Goal: Browse casually: Explore the website without a specific task or goal

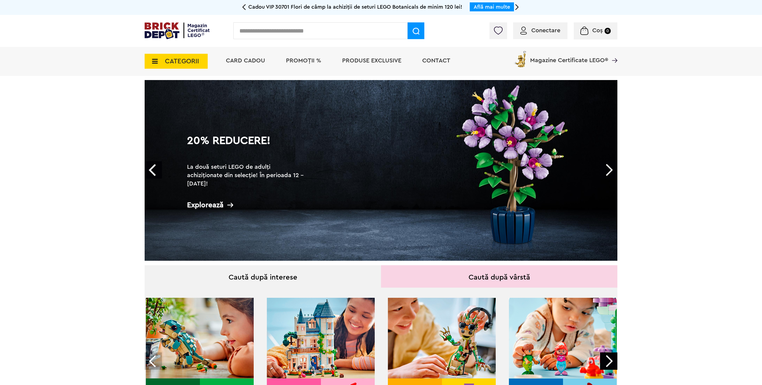
click at [492, 163] on link "20% Reducere! La două seturi LEGO de adulți achiziționate din selecție! În peri…" at bounding box center [381, 170] width 473 height 181
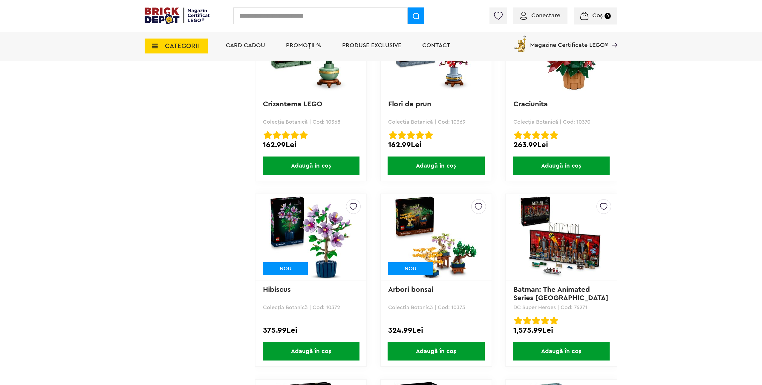
scroll to position [2181, 0]
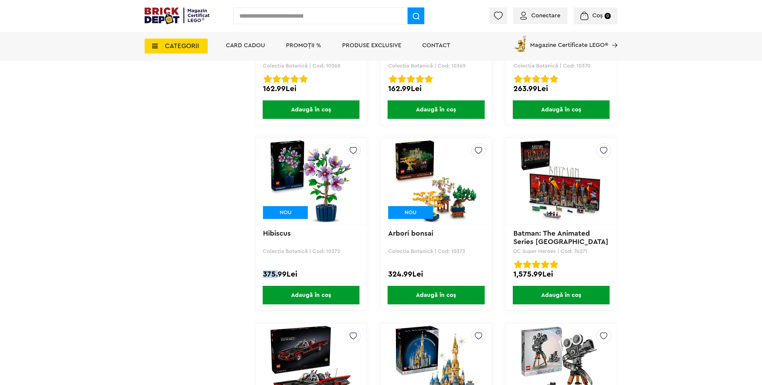
drag, startPoint x: 265, startPoint y: 275, endPoint x: 279, endPoint y: 274, distance: 14.7
click at [279, 274] on div "375.99Lei" at bounding box center [311, 274] width 96 height 8
click at [351, 267] on div at bounding box center [311, 264] width 96 height 8
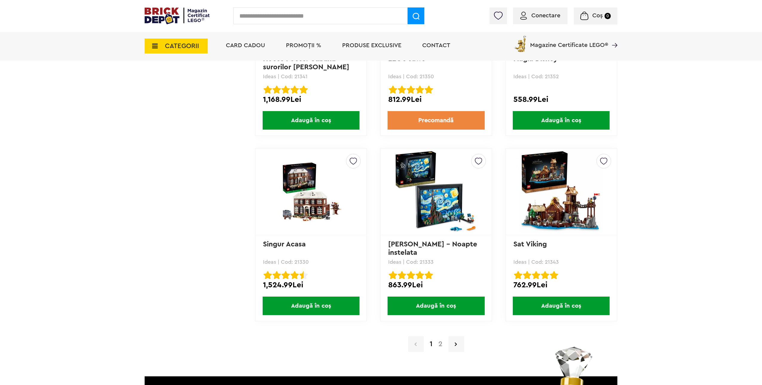
scroll to position [5736, 0]
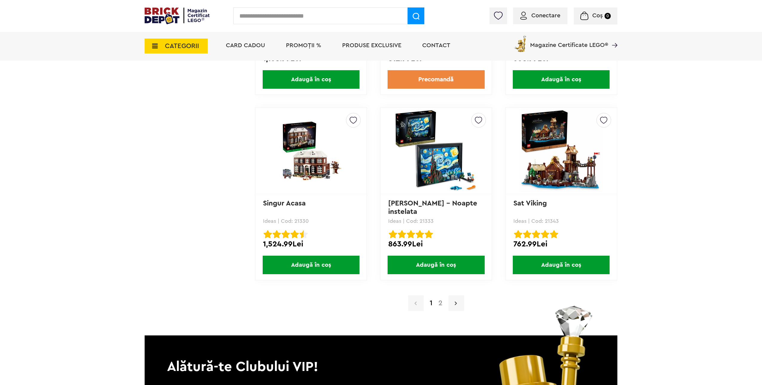
click at [456, 301] on icon at bounding box center [456, 303] width 2 height 6
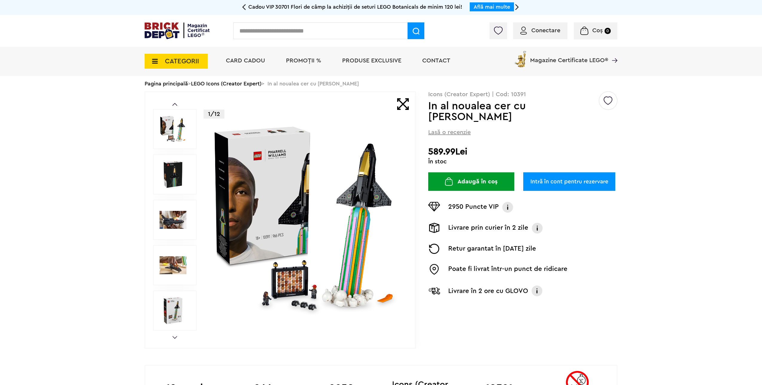
click at [172, 176] on img at bounding box center [173, 174] width 27 height 27
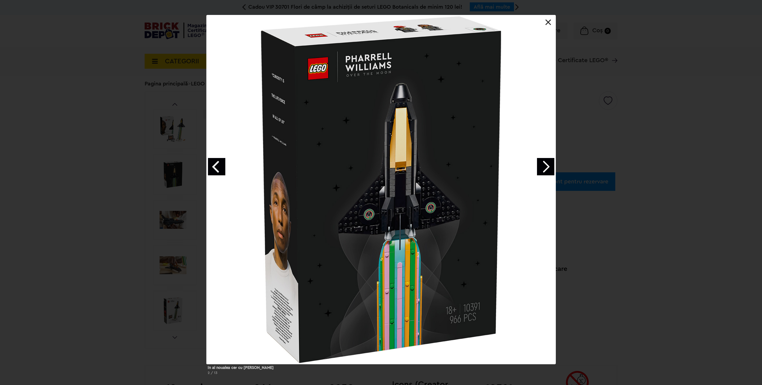
click at [556, 162] on div "In al noualea cer cu Pharrell Williams 2 / 13" at bounding box center [381, 197] width 762 height 365
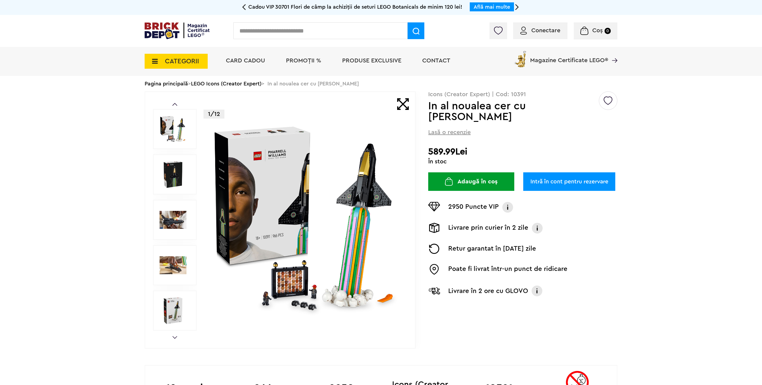
click at [175, 257] on img at bounding box center [173, 265] width 27 height 27
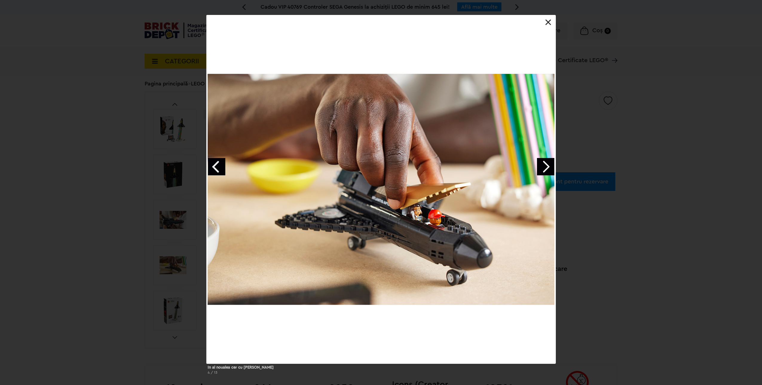
click at [547, 165] on link "Next image" at bounding box center [545, 166] width 17 height 17
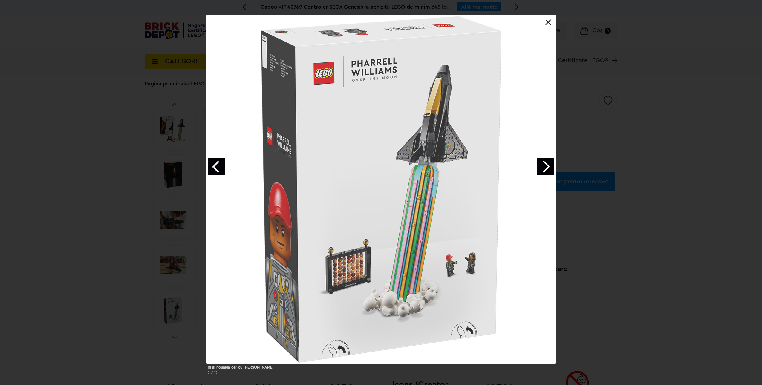
click at [547, 165] on link "Next image" at bounding box center [545, 166] width 17 height 17
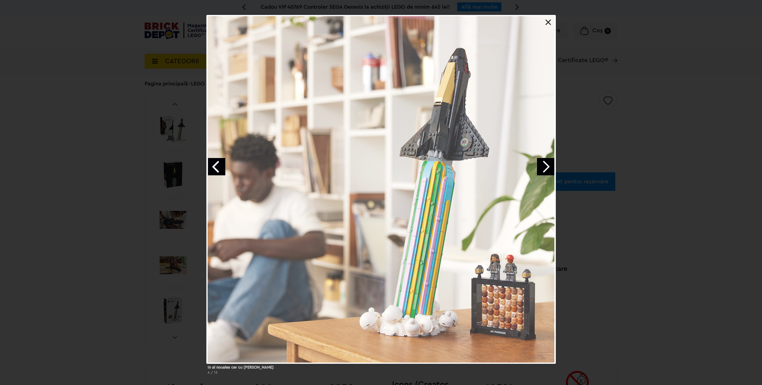
click at [547, 165] on link "Next image" at bounding box center [545, 166] width 17 height 17
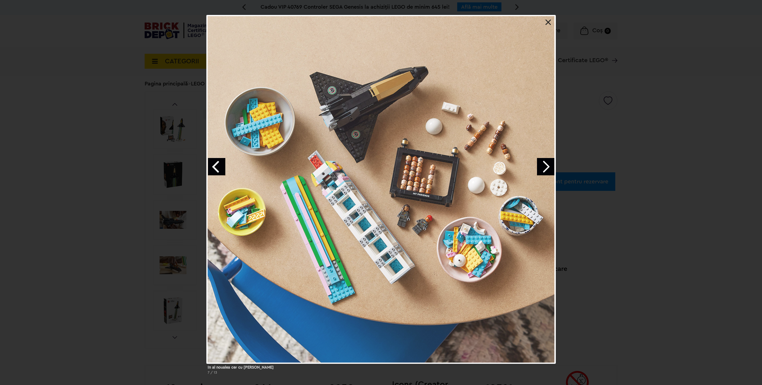
click at [547, 165] on link "Next image" at bounding box center [545, 166] width 17 height 17
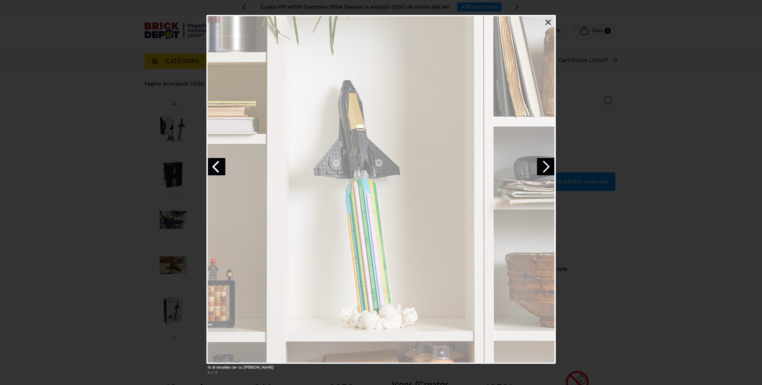
click at [547, 165] on link "Next image" at bounding box center [545, 166] width 17 height 17
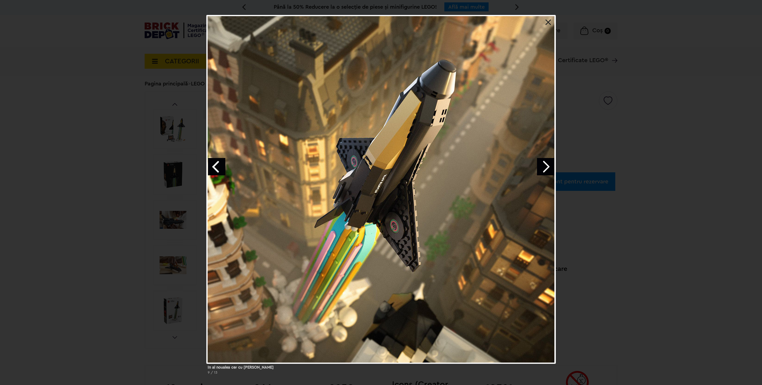
click at [550, 19] on div at bounding box center [380, 189] width 349 height 349
click at [549, 25] on div at bounding box center [380, 189] width 349 height 349
click at [549, 24] on link at bounding box center [548, 22] width 6 height 6
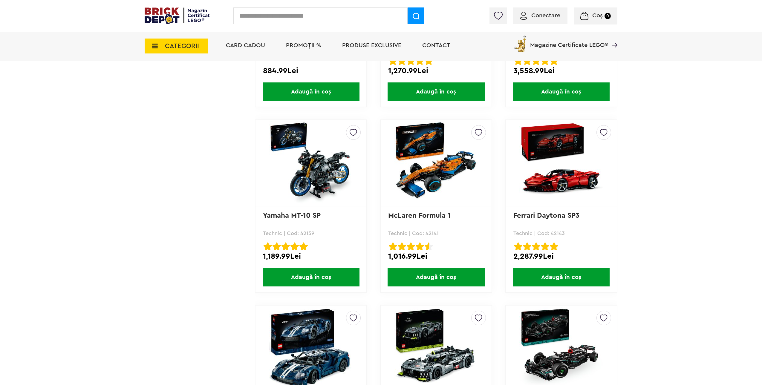
scroll to position [3794, 0]
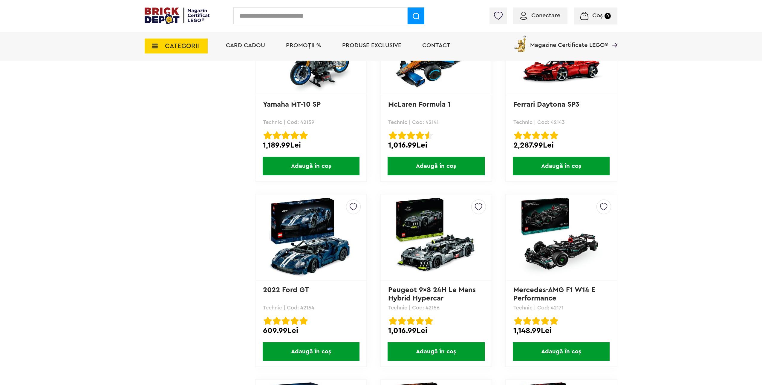
click at [303, 24] on div "Conectare Coș 0" at bounding box center [381, 16] width 762 height 32
click at [300, 15] on input "text" at bounding box center [320, 15] width 174 height 17
type input "*********"
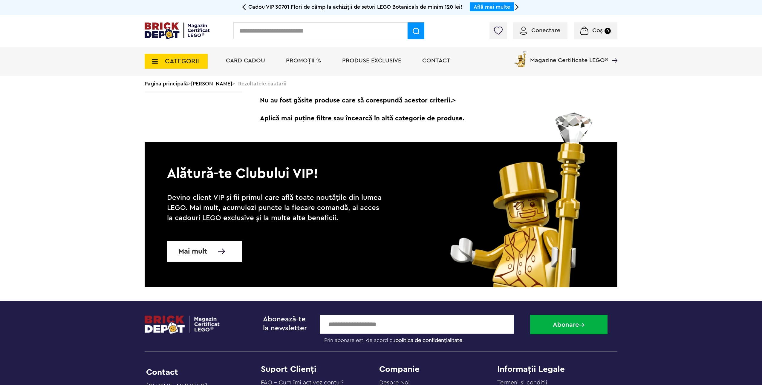
click at [309, 36] on input "text" at bounding box center [320, 30] width 174 height 17
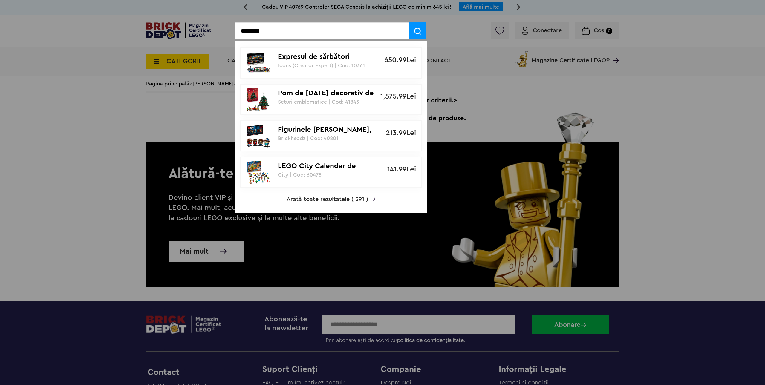
type input "********"
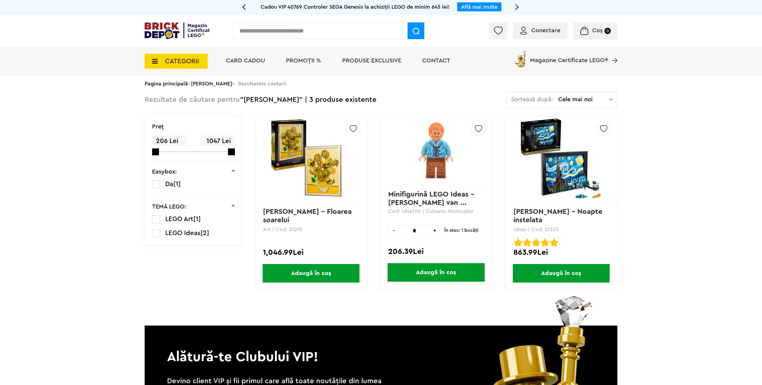
click at [428, 169] on img at bounding box center [436, 150] width 62 height 59
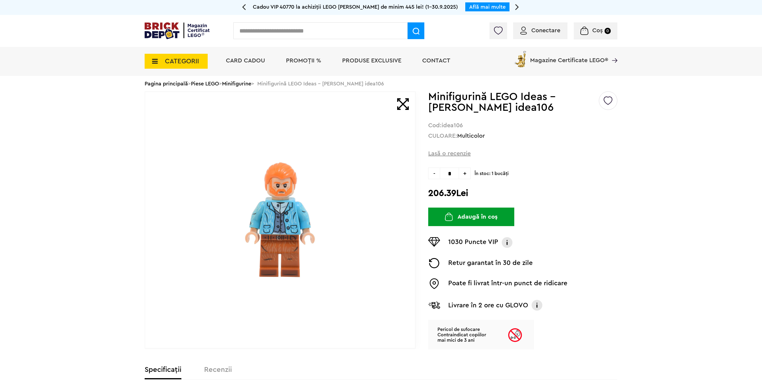
drag, startPoint x: 469, startPoint y: 193, endPoint x: 431, endPoint y: 194, distance: 38.0
click at [431, 194] on h2 "206.39Lei" at bounding box center [522, 193] width 189 height 11
click at [397, 217] on div at bounding box center [280, 219] width 271 height 257
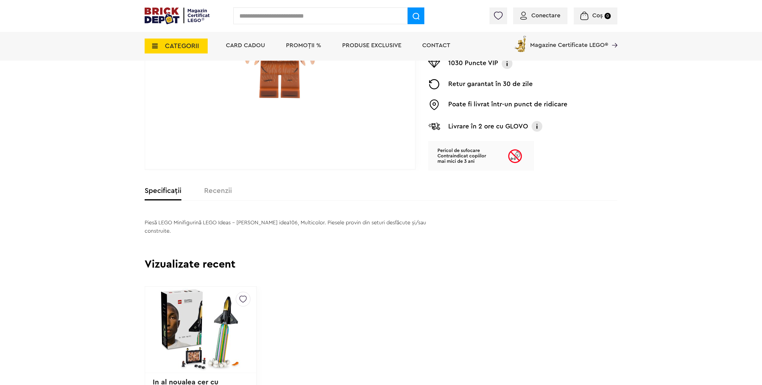
scroll to position [209, 0]
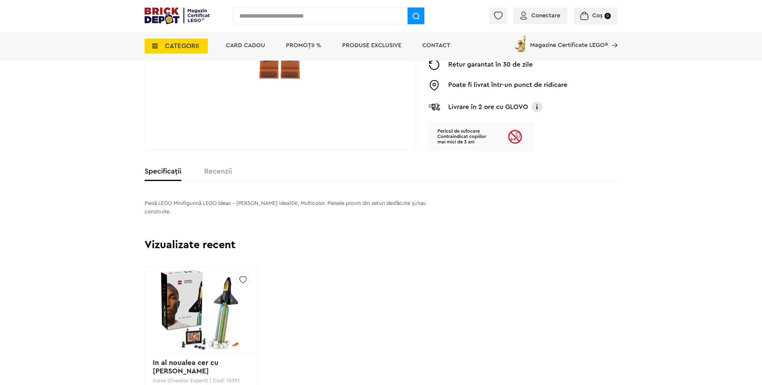
click at [222, 168] on label "Recenzii" at bounding box center [218, 171] width 28 height 7
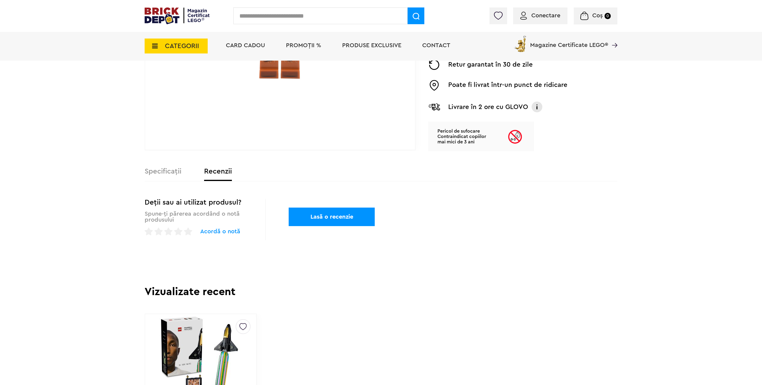
click at [164, 177] on div "Specificații Recenzii" at bounding box center [381, 174] width 473 height 13
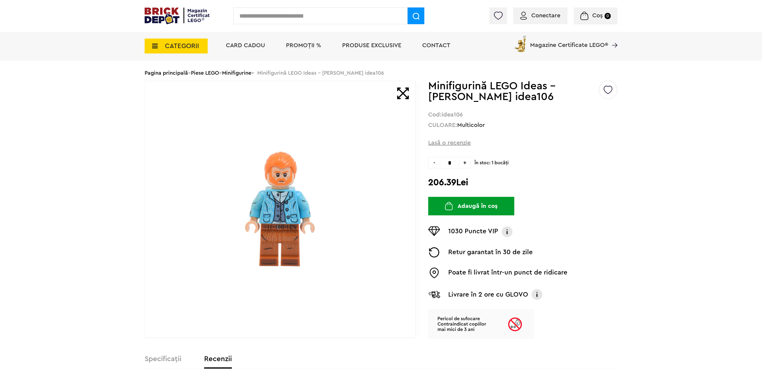
scroll to position [0, 0]
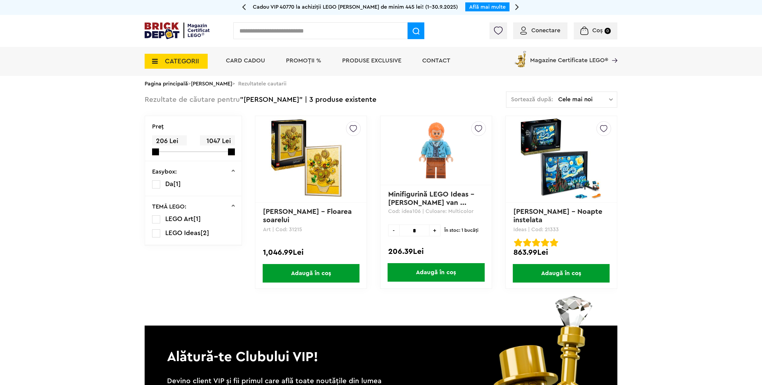
click at [300, 215] on link "[PERSON_NAME] – Floarea soarelui" at bounding box center [308, 216] width 91 height 16
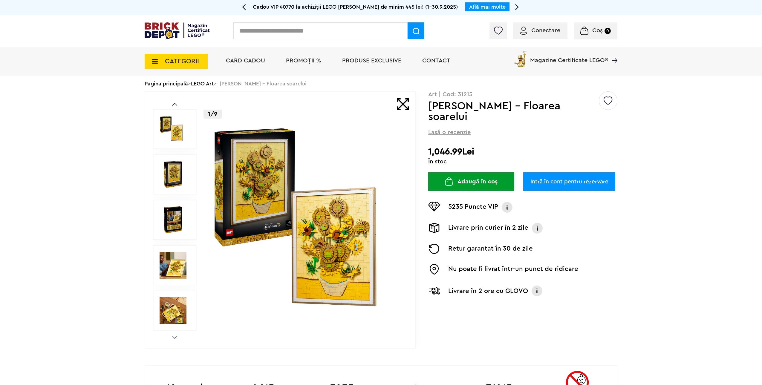
click at [187, 30] on img at bounding box center [177, 30] width 65 height 17
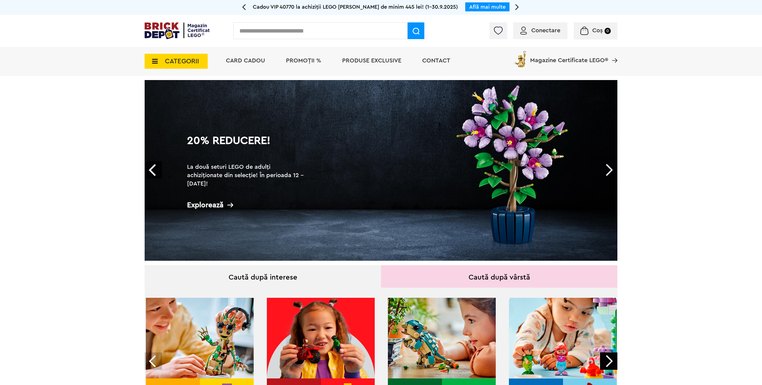
click at [614, 166] on link "Next" at bounding box center [608, 169] width 17 height 17
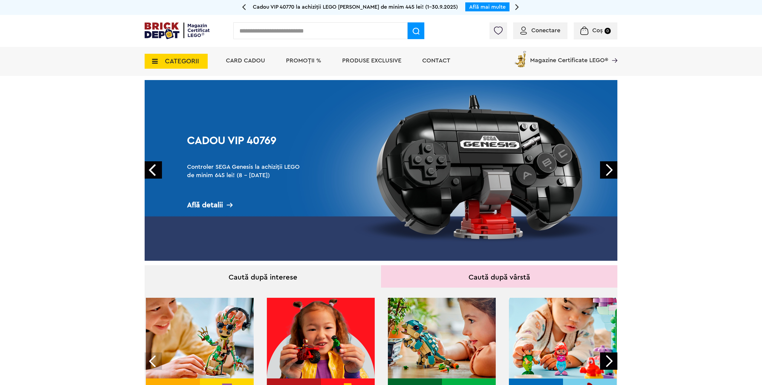
click at [614, 166] on link "Next" at bounding box center [608, 169] width 17 height 17
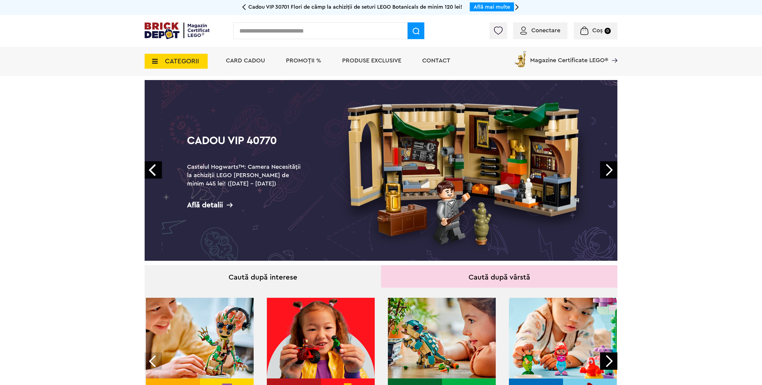
click at [614, 166] on link "Next" at bounding box center [608, 169] width 17 height 17
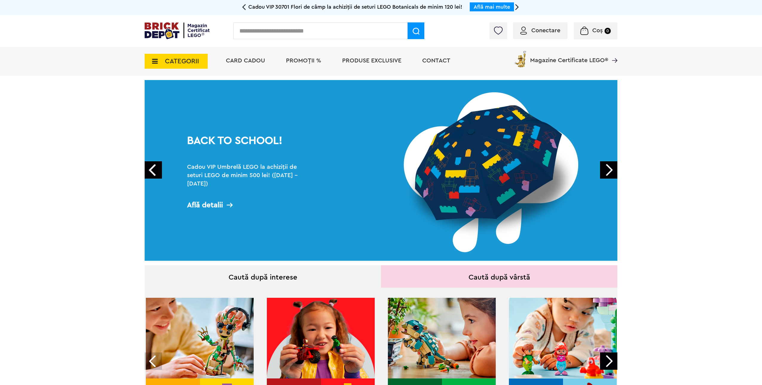
click at [612, 168] on link "Next" at bounding box center [608, 169] width 17 height 17
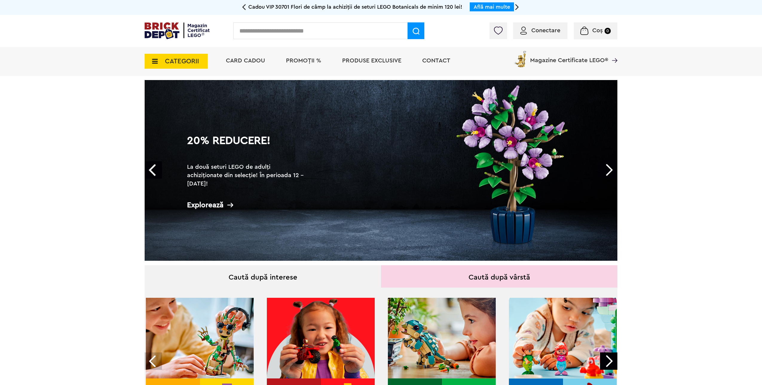
click at [154, 172] on link "Prev" at bounding box center [153, 169] width 17 height 17
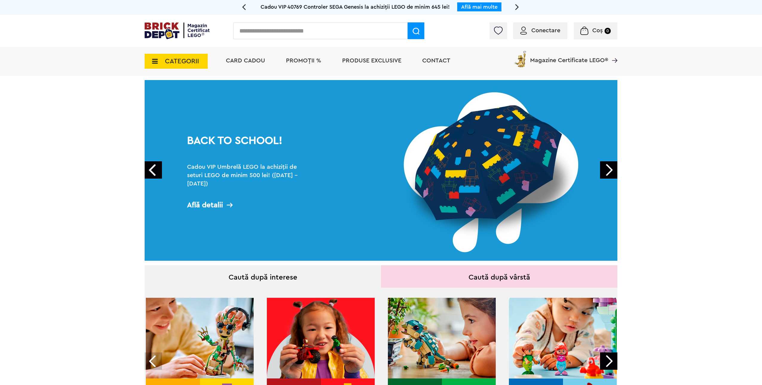
click at [507, 170] on link "BACK TO SCHOOL! Cadou VIP Umbrelă LEGO la achiziții de seturi LEGO de minim 500…" at bounding box center [381, 170] width 473 height 181
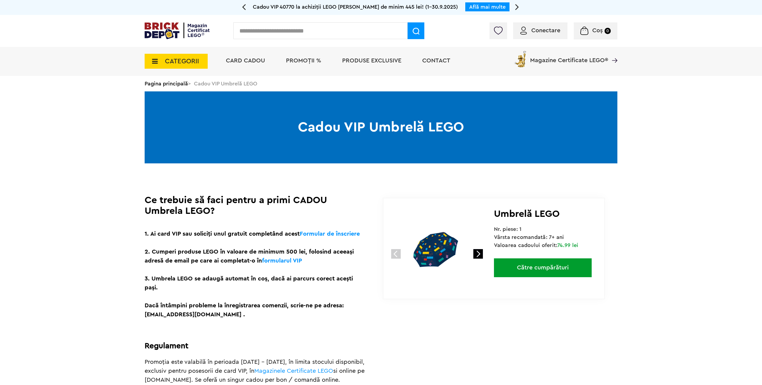
click at [477, 255] on link at bounding box center [478, 254] width 10 height 10
click at [398, 253] on link at bounding box center [396, 254] width 10 height 10
click at [237, 59] on span "Card Cadou" at bounding box center [245, 61] width 39 height 6
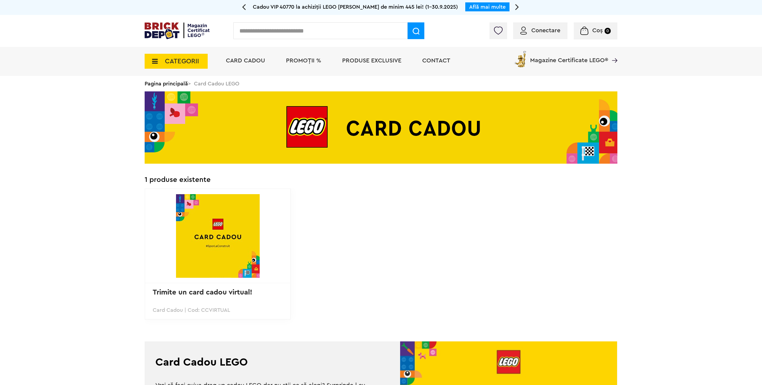
click at [309, 69] on li "PROMOȚII %" at bounding box center [303, 61] width 47 height 29
click at [308, 59] on span "PROMOȚII %" at bounding box center [303, 61] width 35 height 6
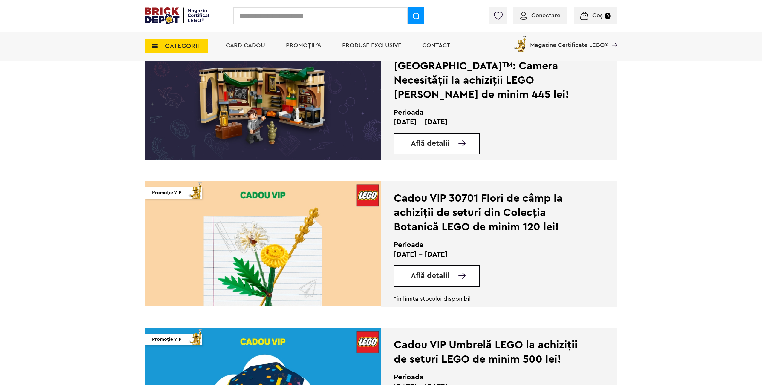
scroll to position [687, 0]
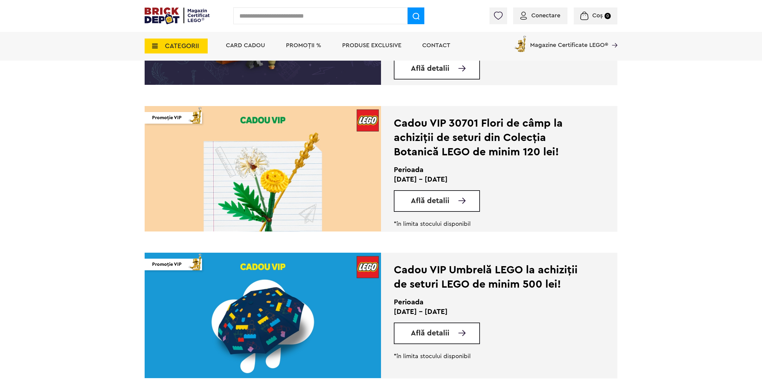
click at [411, 206] on div "Află detalii" at bounding box center [437, 201] width 86 height 22
click at [307, 174] on img at bounding box center [263, 168] width 236 height 125
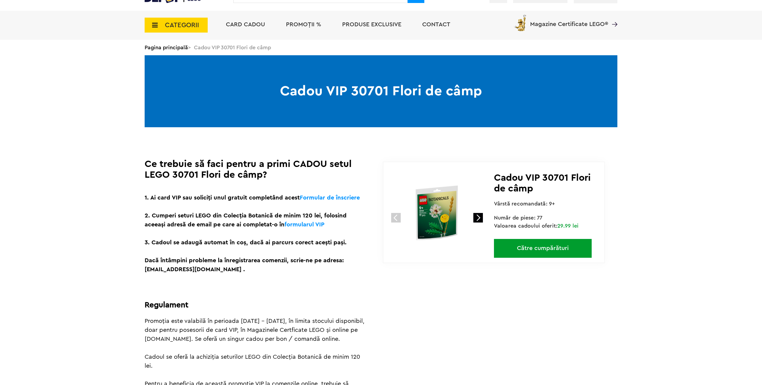
scroll to position [120, 0]
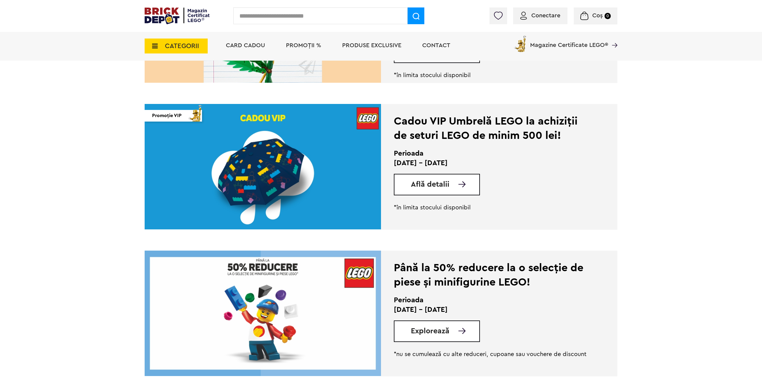
scroll to position [717, 0]
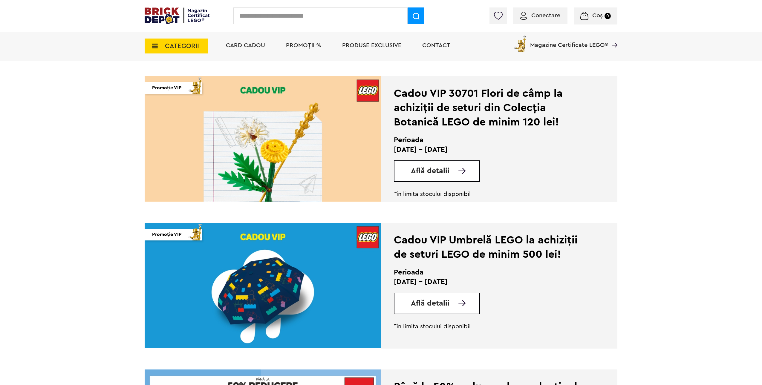
click at [281, 159] on img at bounding box center [263, 138] width 236 height 125
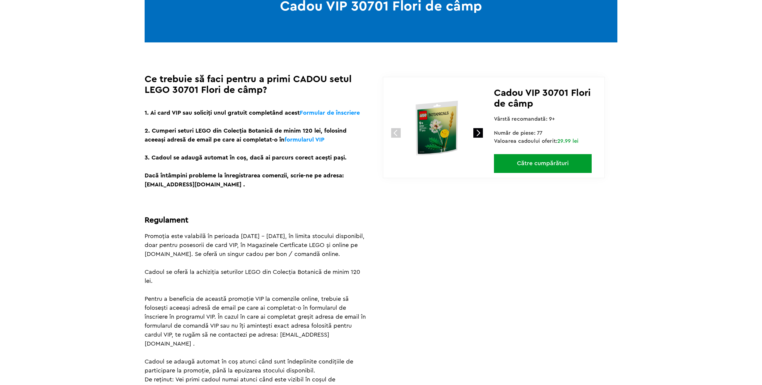
scroll to position [149, 0]
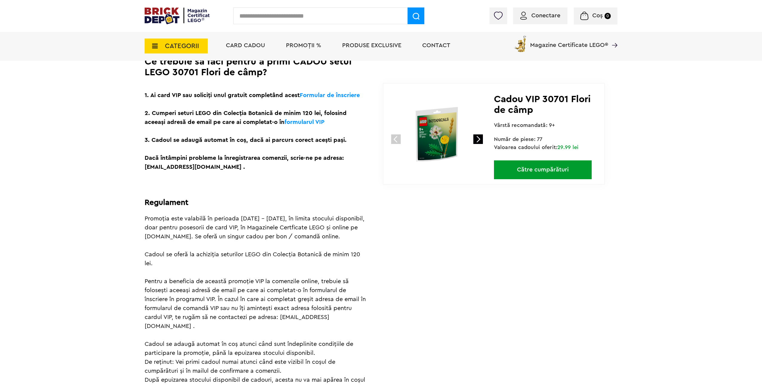
click at [476, 138] on link at bounding box center [478, 139] width 10 height 10
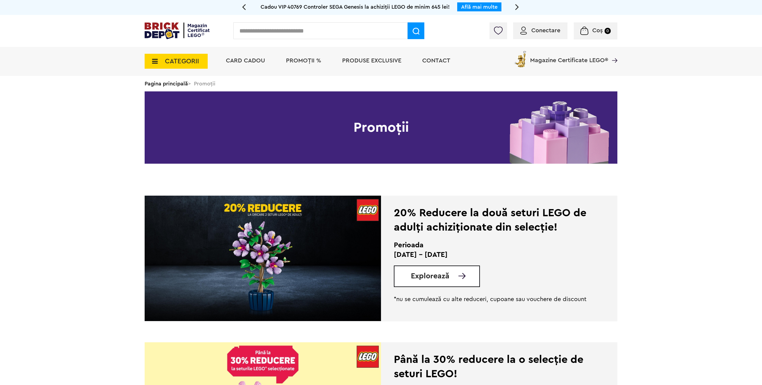
click at [284, 241] on img at bounding box center [263, 258] width 236 height 125
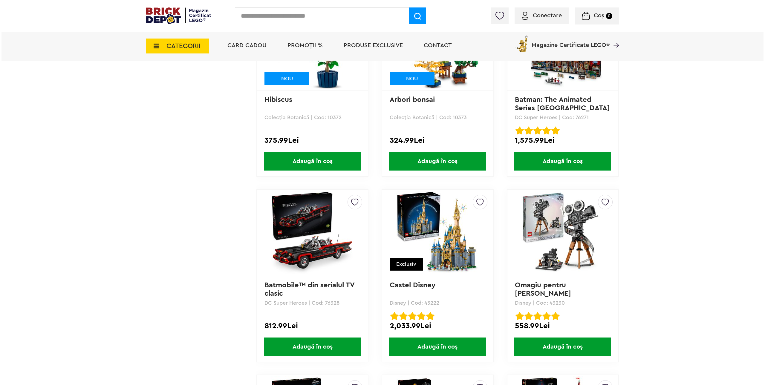
scroll to position [2219, 0]
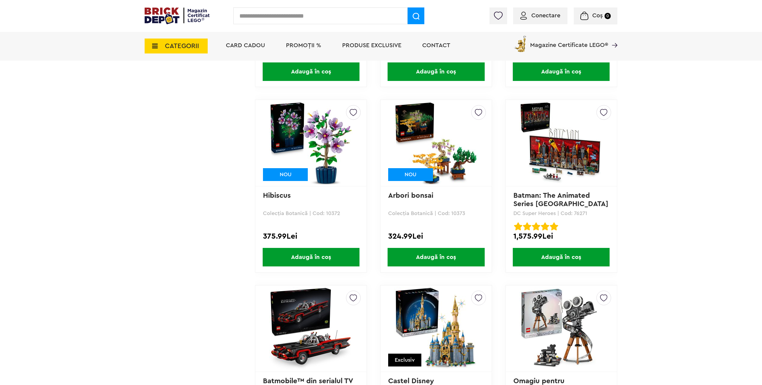
click at [283, 16] on input "text" at bounding box center [320, 15] width 174 height 17
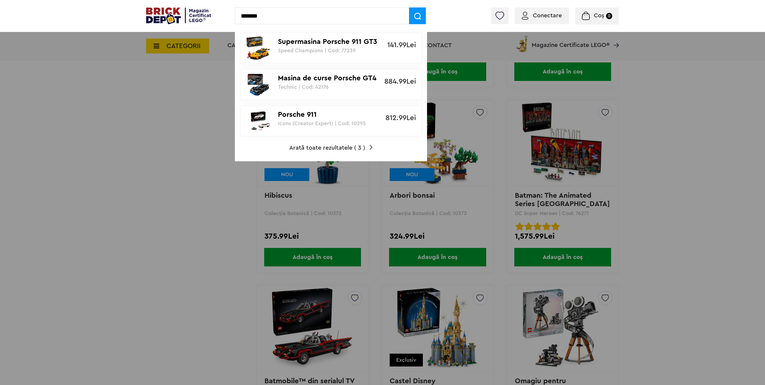
type input "*******"
click at [326, 45] on p "Supermasina Porsche 911 GT3 RS" at bounding box center [328, 42] width 100 height 9
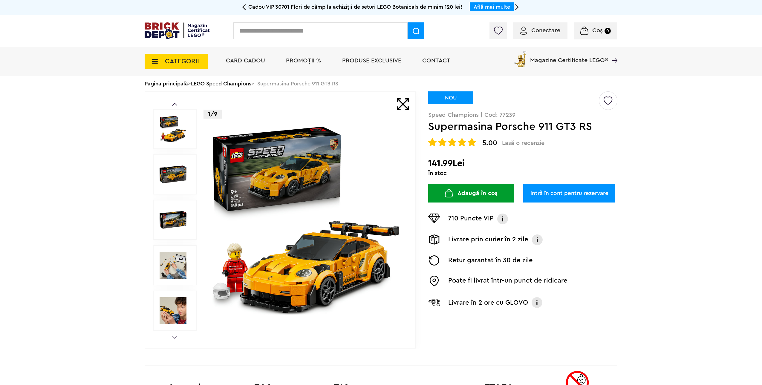
click at [178, 124] on img at bounding box center [173, 129] width 27 height 27
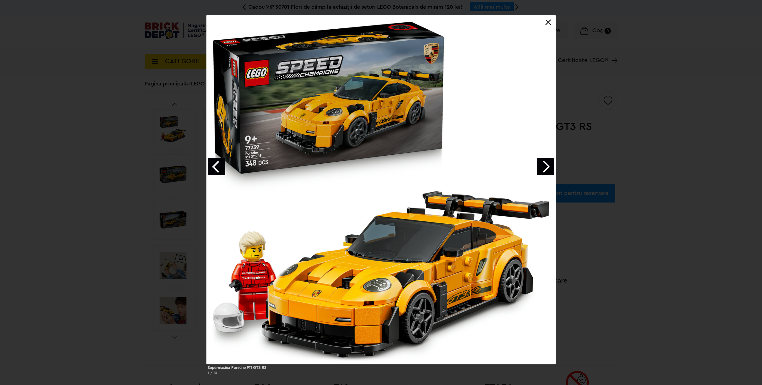
click at [548, 166] on link "Next image" at bounding box center [545, 166] width 17 height 17
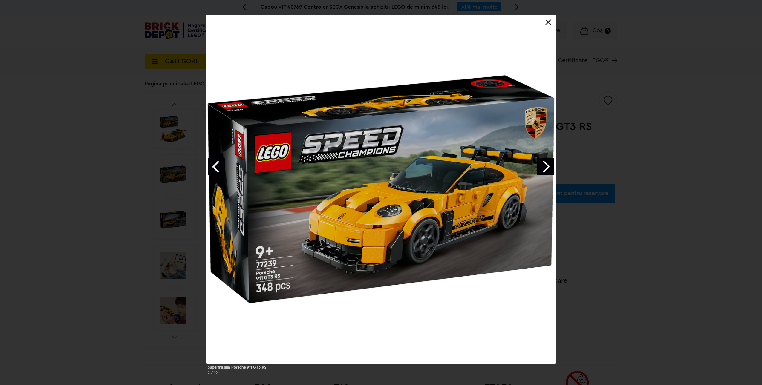
click at [548, 166] on link "Next image" at bounding box center [545, 166] width 17 height 17
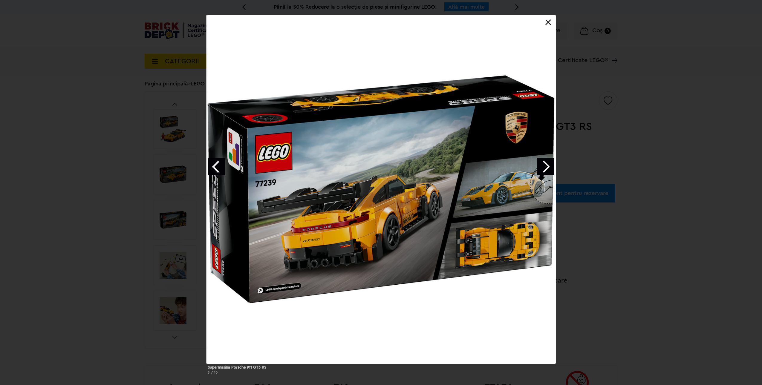
click at [551, 24] on link at bounding box center [548, 22] width 6 height 6
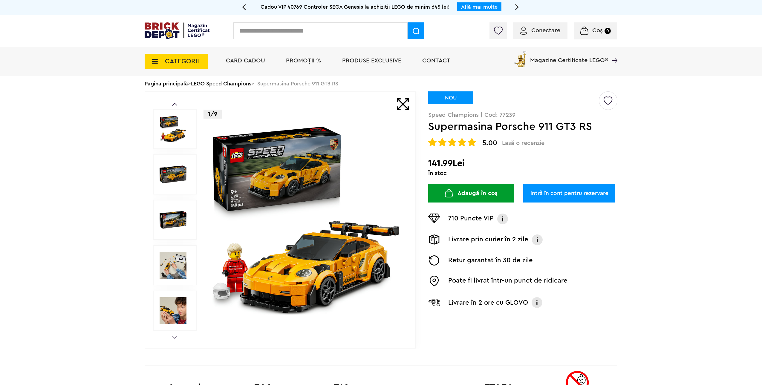
click at [176, 339] on link "Next" at bounding box center [174, 337] width 5 height 3
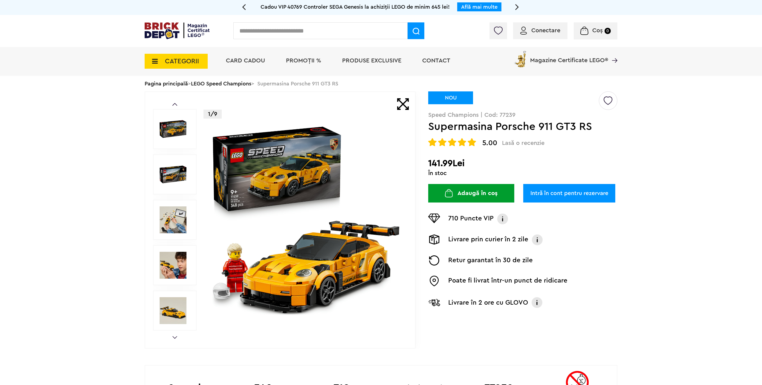
click at [175, 299] on img at bounding box center [173, 310] width 27 height 27
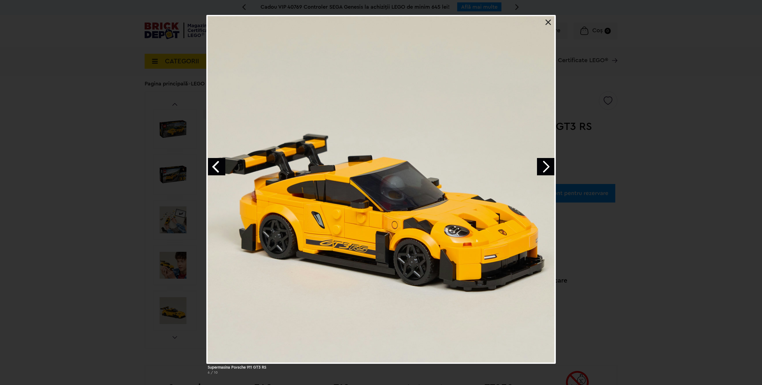
click at [534, 161] on div at bounding box center [380, 189] width 349 height 349
click at [549, 171] on link "Next image" at bounding box center [545, 166] width 17 height 17
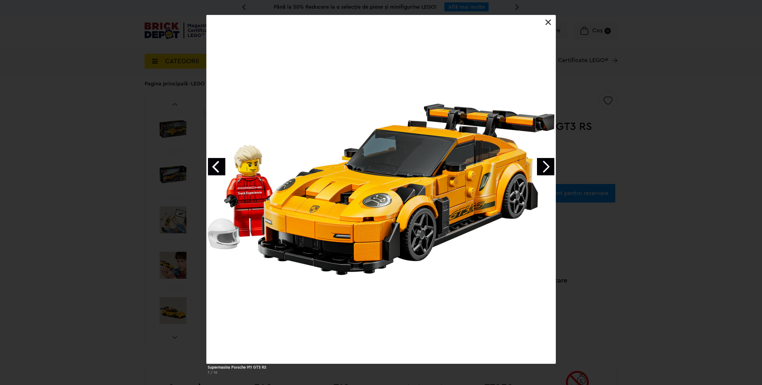
click at [546, 163] on link "Next image" at bounding box center [545, 166] width 17 height 17
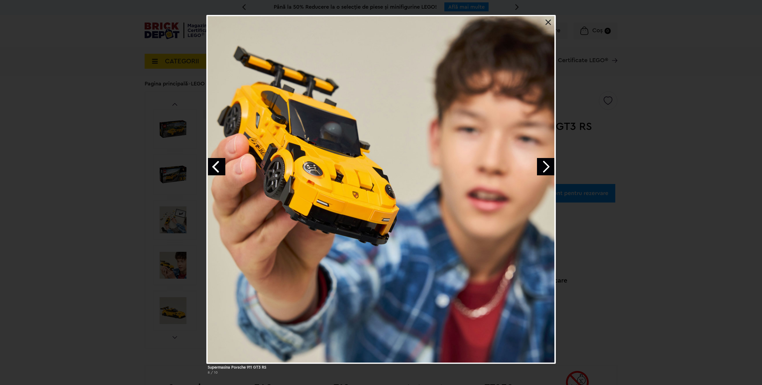
click at [547, 162] on link "Next image" at bounding box center [545, 166] width 17 height 17
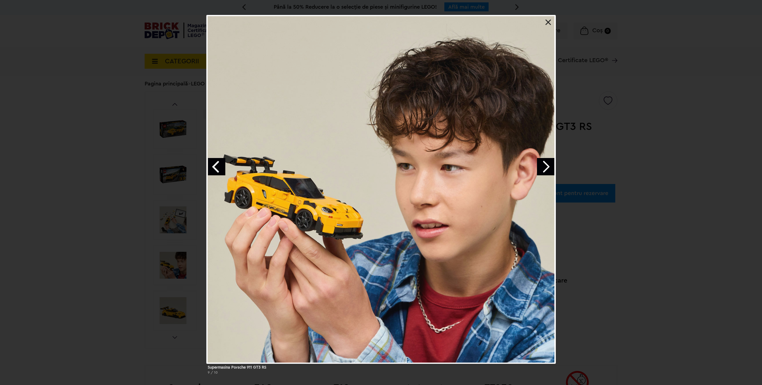
click at [546, 163] on link "Next image" at bounding box center [545, 166] width 17 height 17
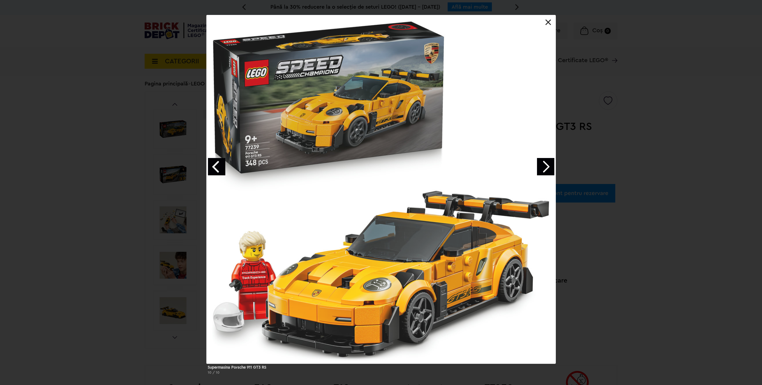
click at [546, 163] on link "Next image" at bounding box center [545, 166] width 17 height 17
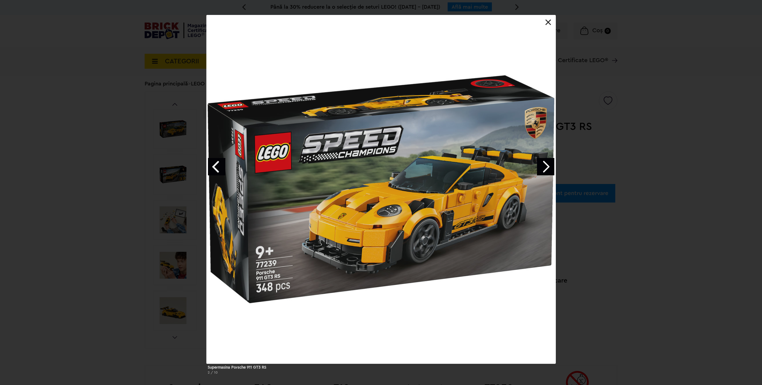
click at [546, 163] on link "Next image" at bounding box center [545, 166] width 17 height 17
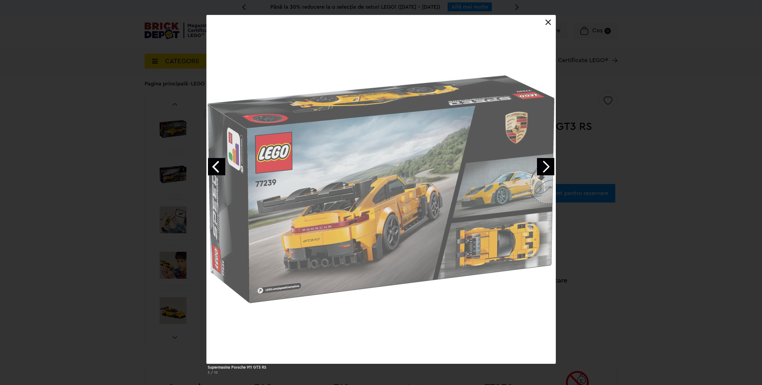
click at [546, 163] on link "Next image" at bounding box center [545, 166] width 17 height 17
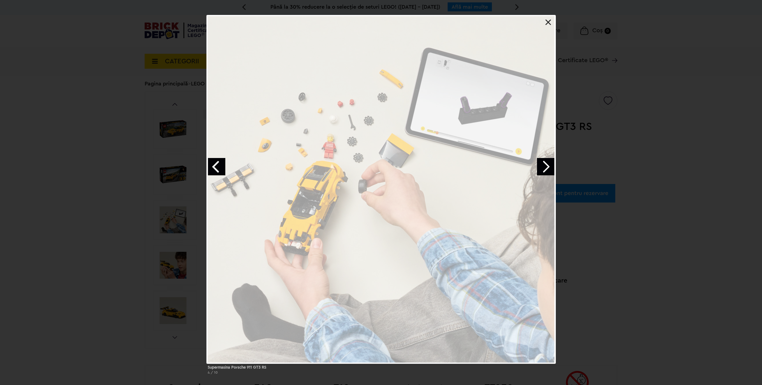
click at [546, 163] on link "Next image" at bounding box center [545, 166] width 17 height 17
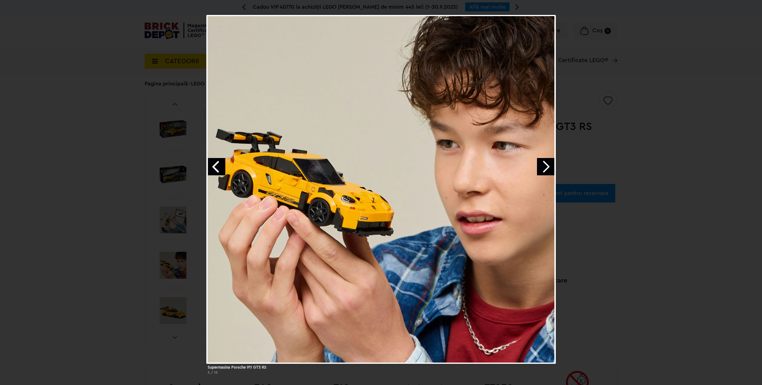
click at [548, 24] on link at bounding box center [548, 22] width 6 height 6
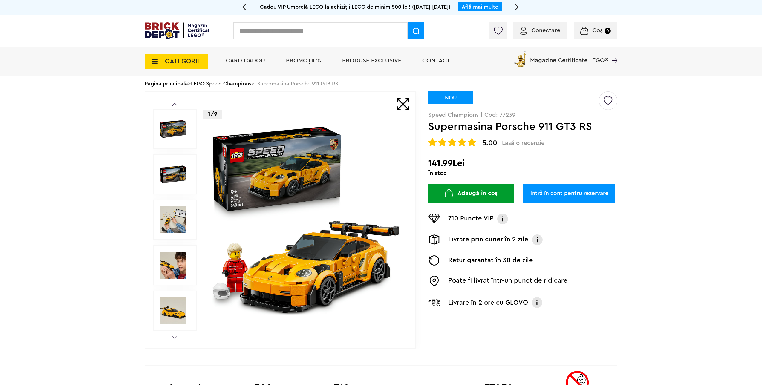
click at [247, 65] on li "Card Cadou" at bounding box center [245, 61] width 51 height 29
click at [247, 61] on span "Card Cadou" at bounding box center [245, 61] width 39 height 6
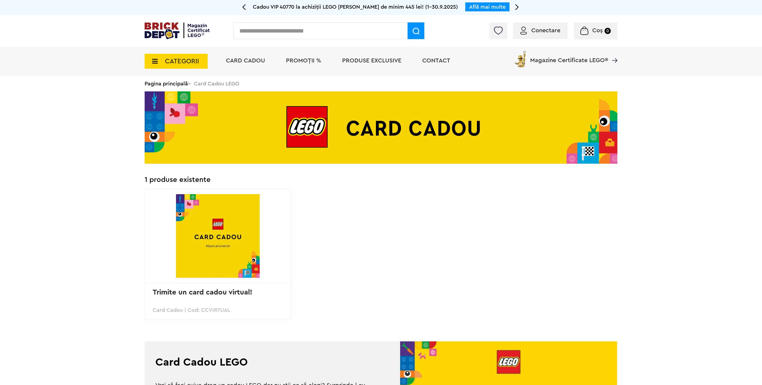
click at [158, 63] on span "CATEGORII" at bounding box center [176, 61] width 63 height 15
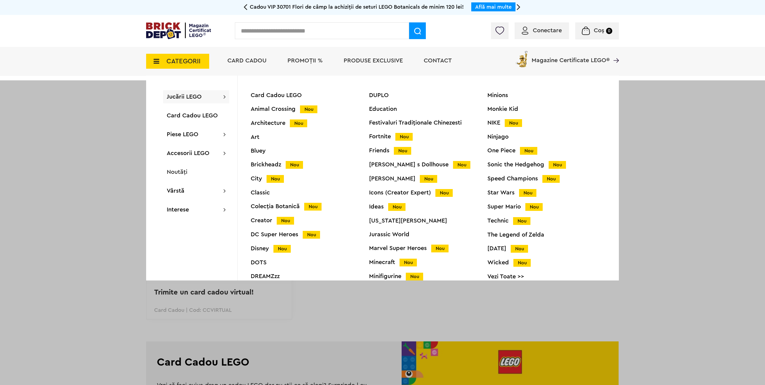
click at [303, 62] on span "PROMOȚII %" at bounding box center [304, 61] width 35 height 6
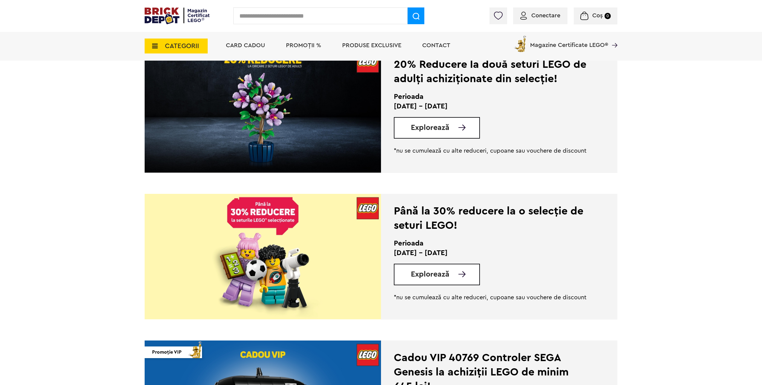
scroll to position [179, 0]
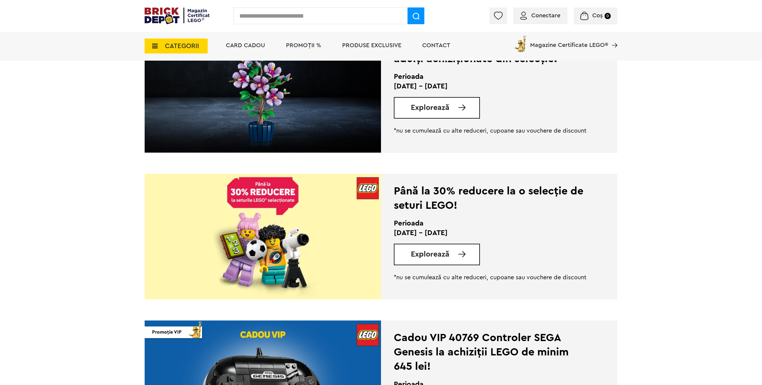
click at [360, 48] on span "Produse exclusive" at bounding box center [371, 45] width 59 height 6
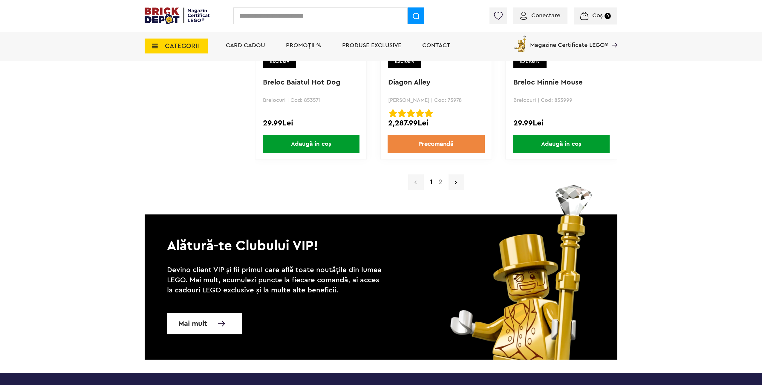
scroll to position [5706, 0]
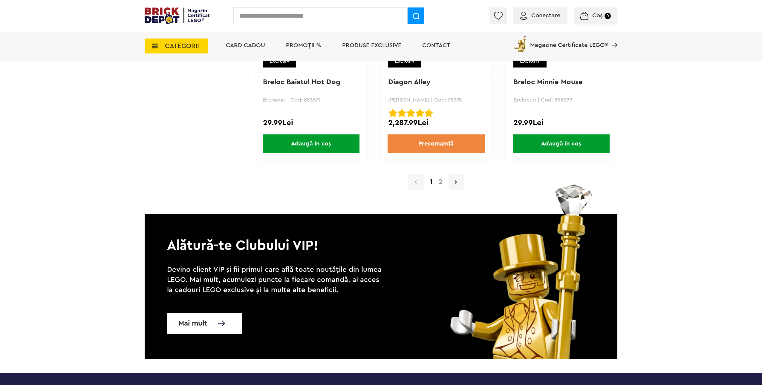
click at [442, 179] on link "2" at bounding box center [440, 181] width 10 height 7
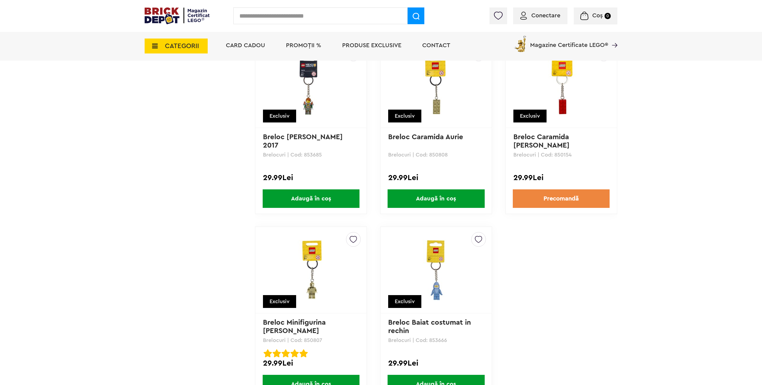
scroll to position [896, 0]
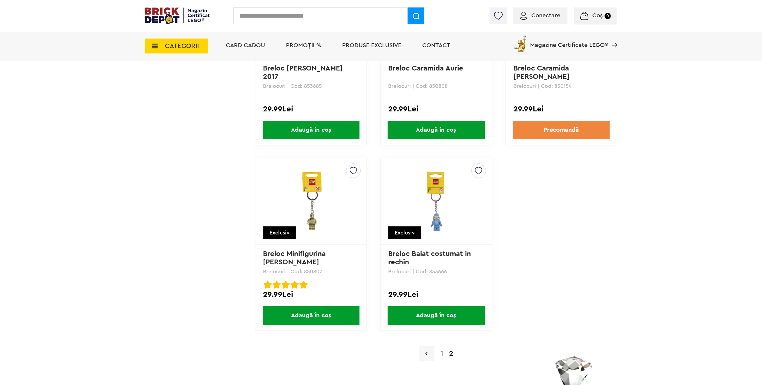
click at [166, 14] on img at bounding box center [177, 15] width 65 height 17
